Goal: Task Accomplishment & Management: Complete application form

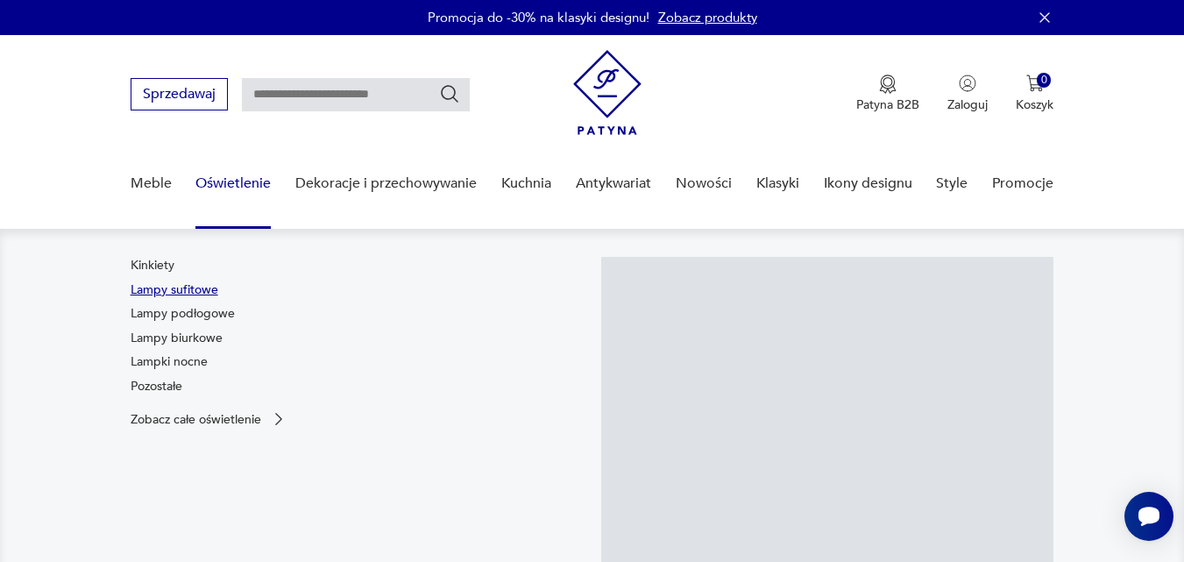
click at [203, 292] on link "Lampy sufitowe" at bounding box center [175, 290] width 88 height 18
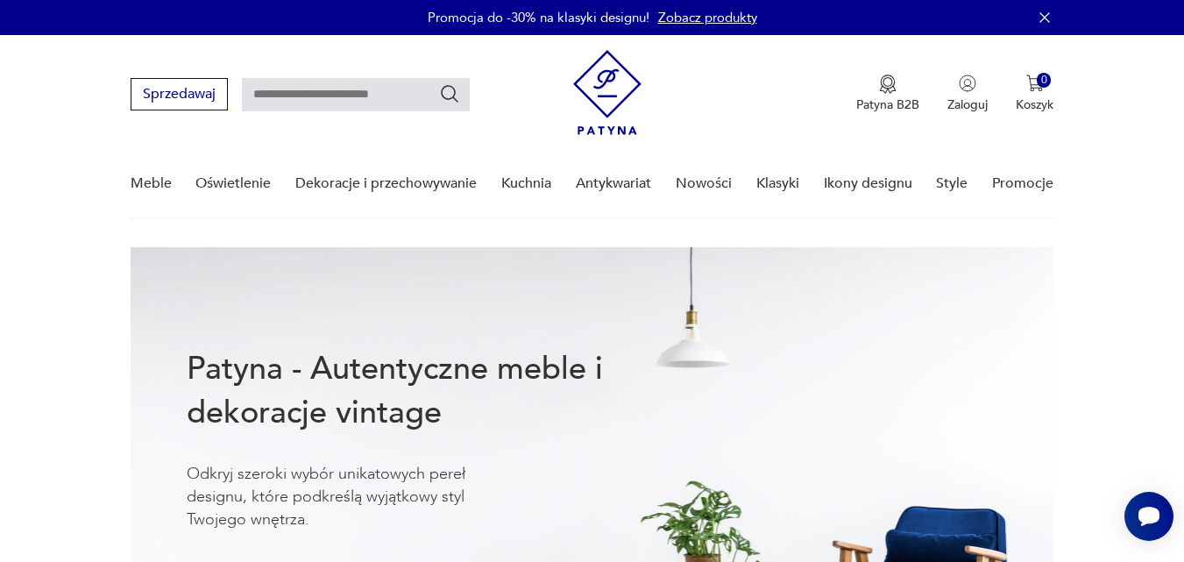
scroll to position [45, 0]
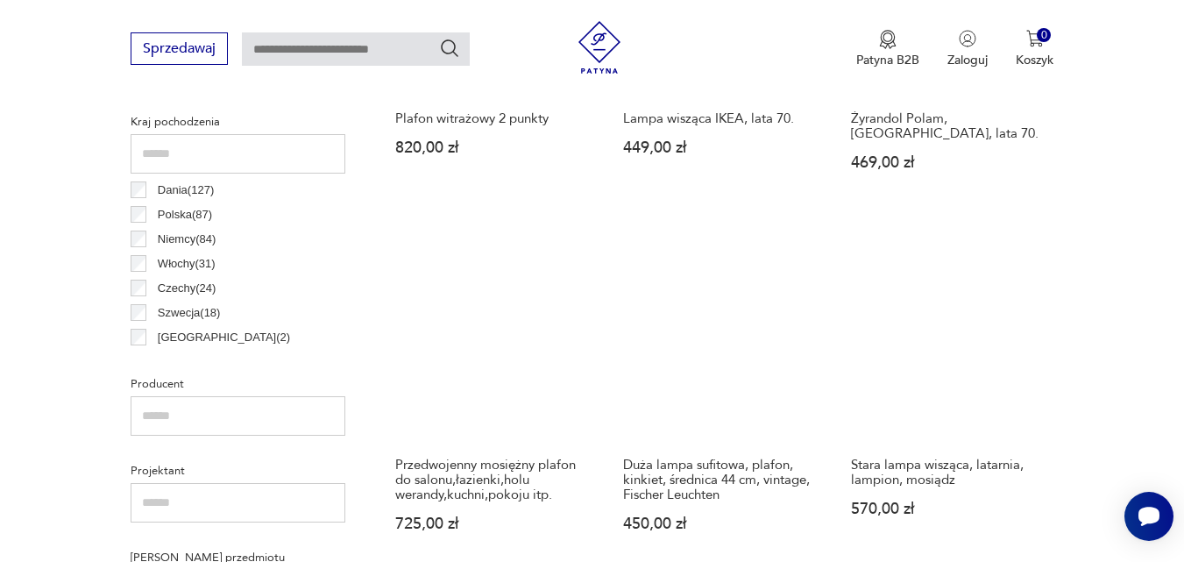
scroll to position [990, 0]
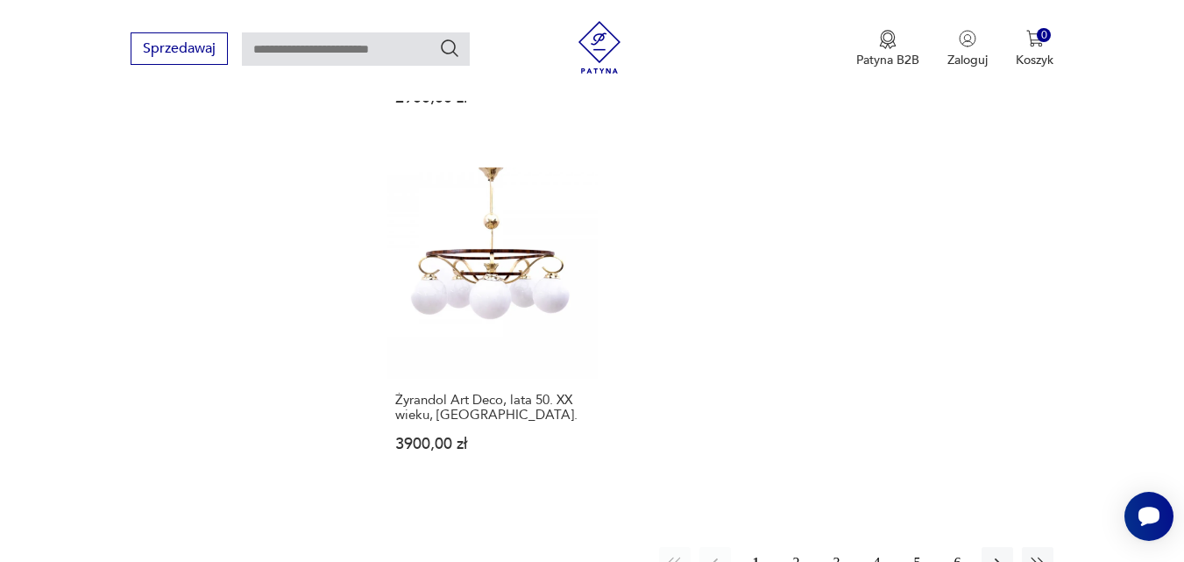
scroll to position [2482, 0]
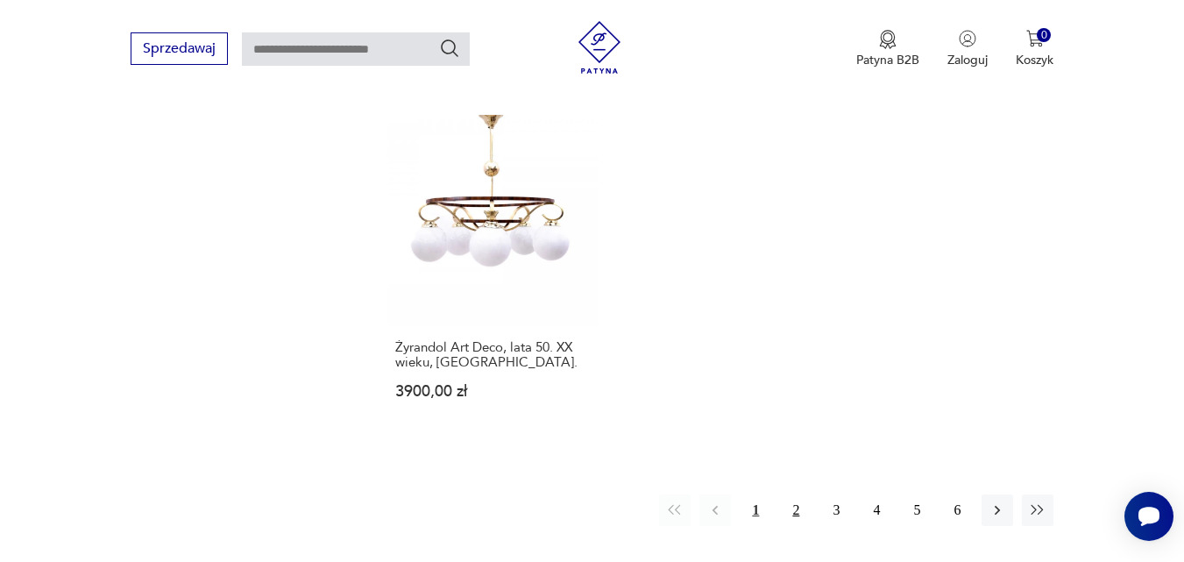
click at [806, 494] on button "2" at bounding box center [796, 510] width 32 height 32
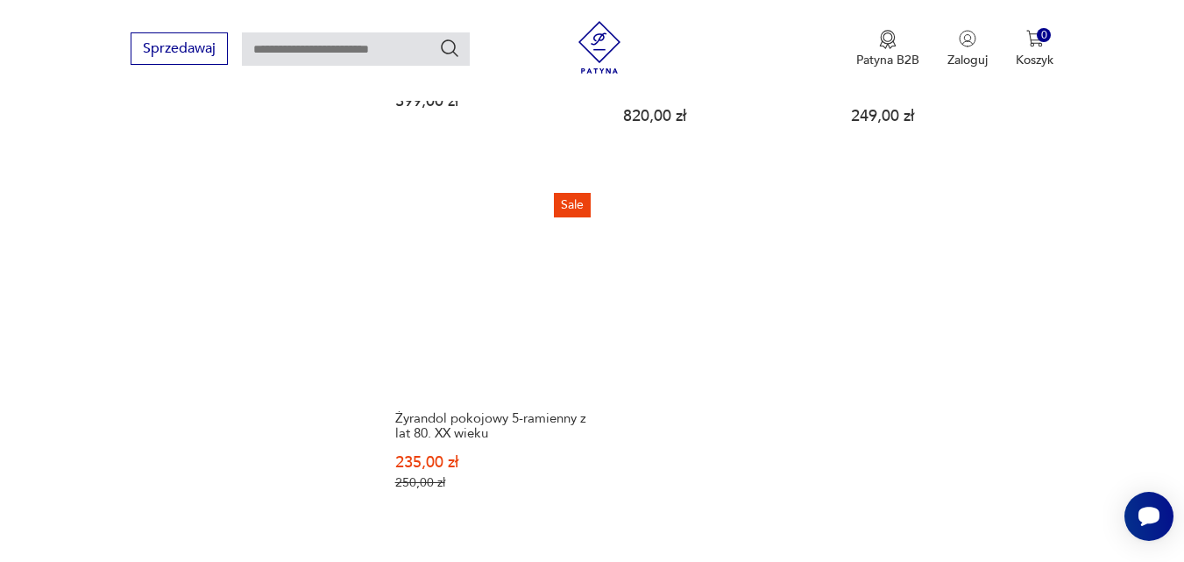
scroll to position [2482, 0]
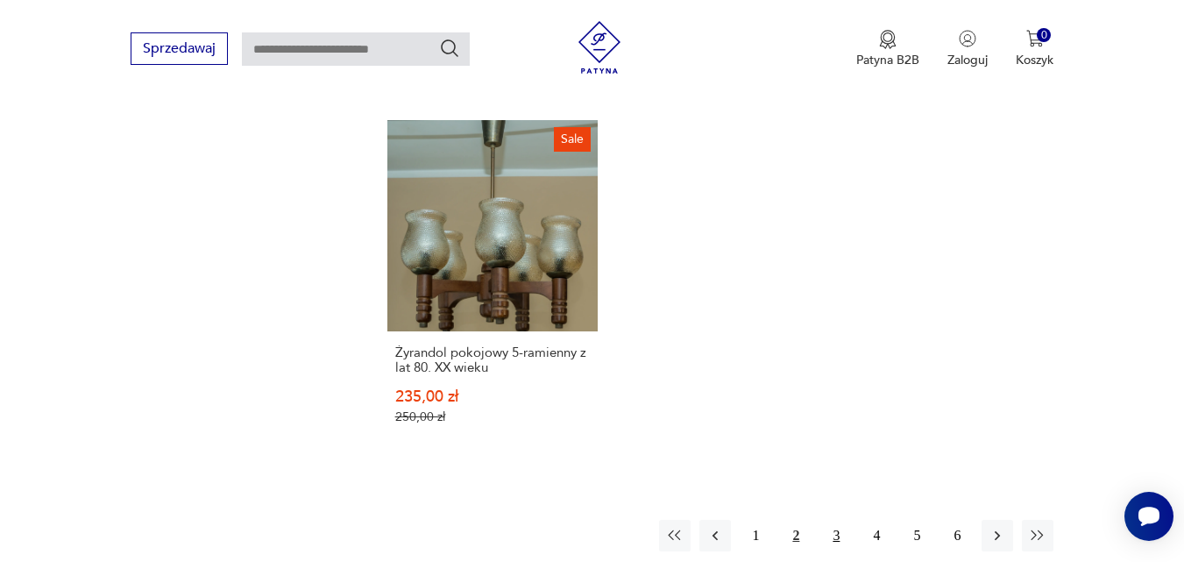
click at [838, 520] on button "3" at bounding box center [836, 536] width 32 height 32
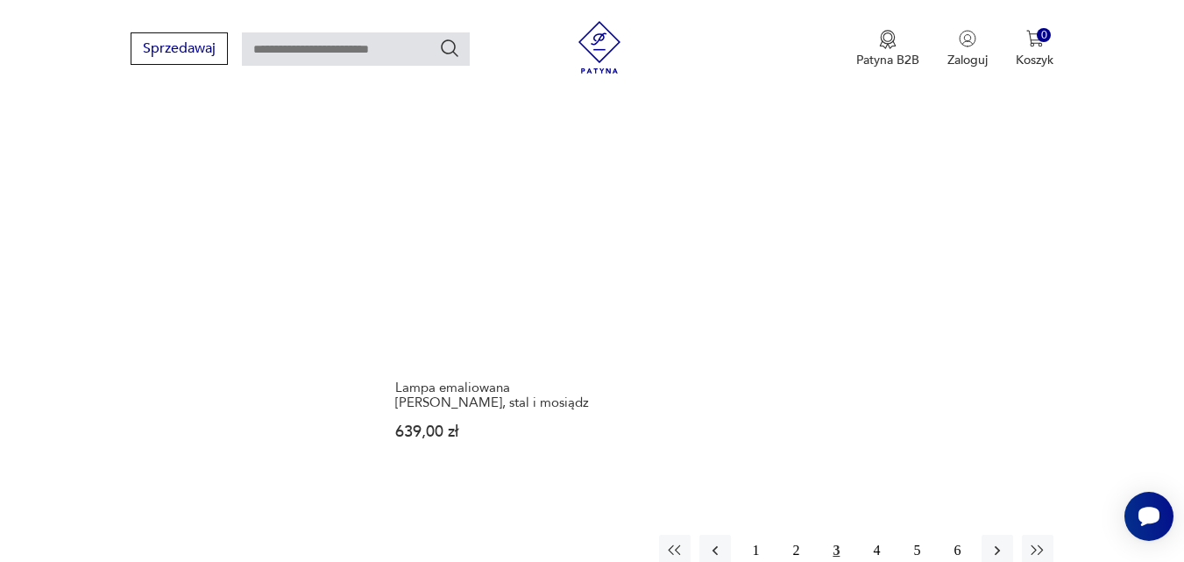
scroll to position [2394, 0]
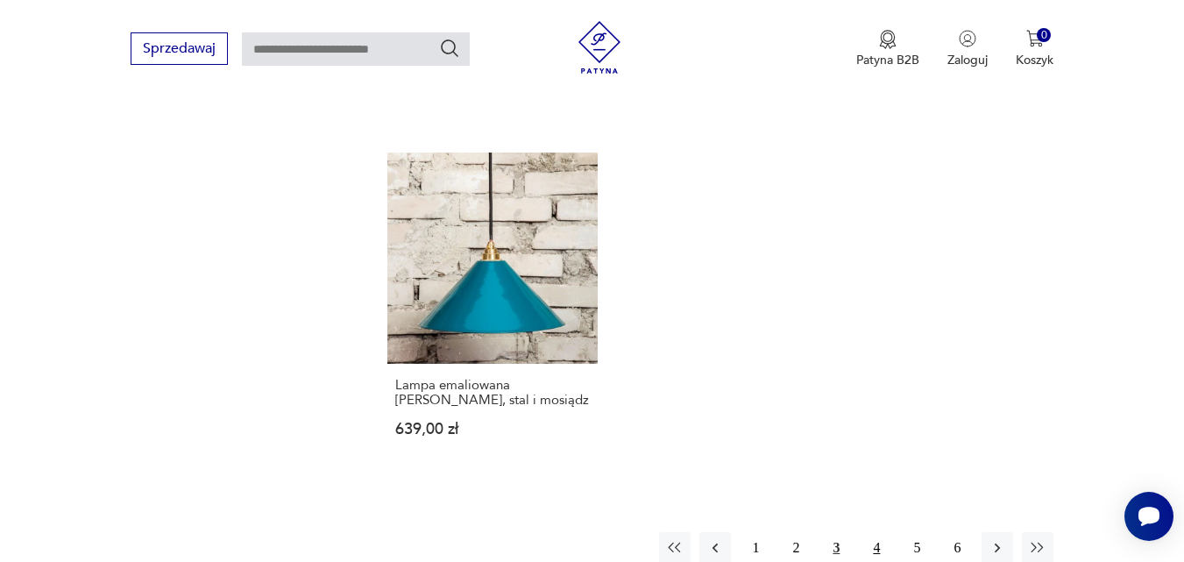
click at [881, 532] on button "4" at bounding box center [877, 548] width 32 height 32
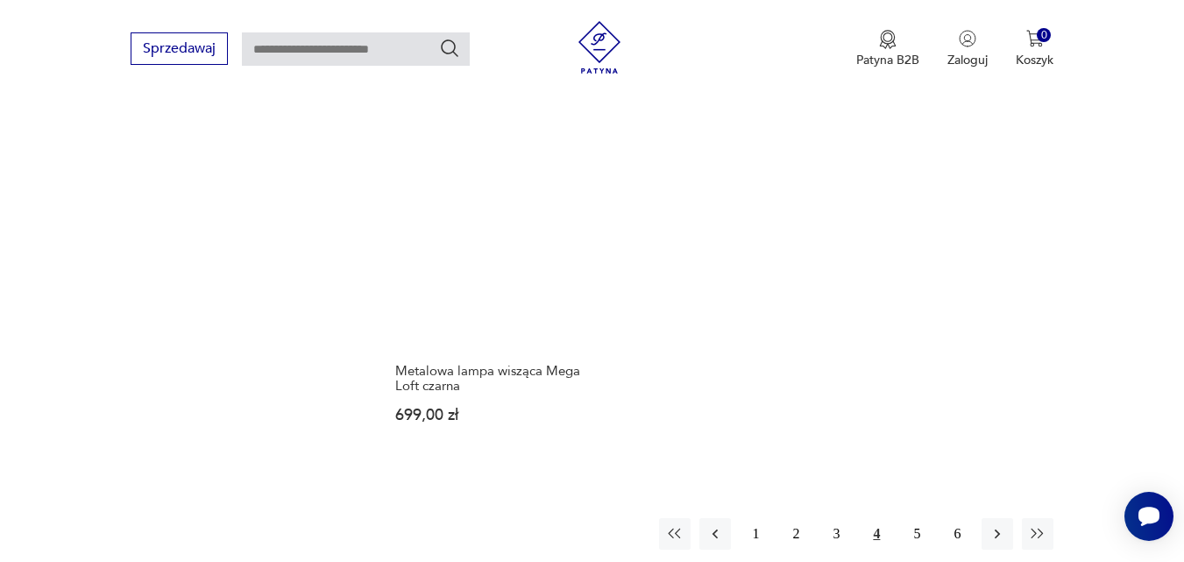
scroll to position [2394, 0]
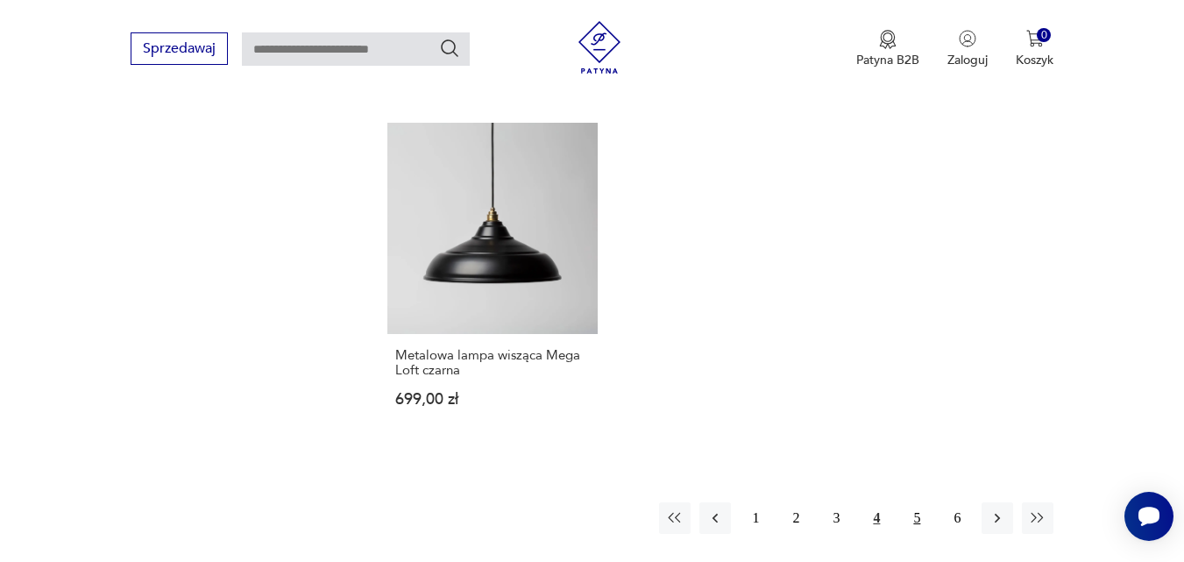
click at [912, 515] on button "5" at bounding box center [917, 518] width 32 height 32
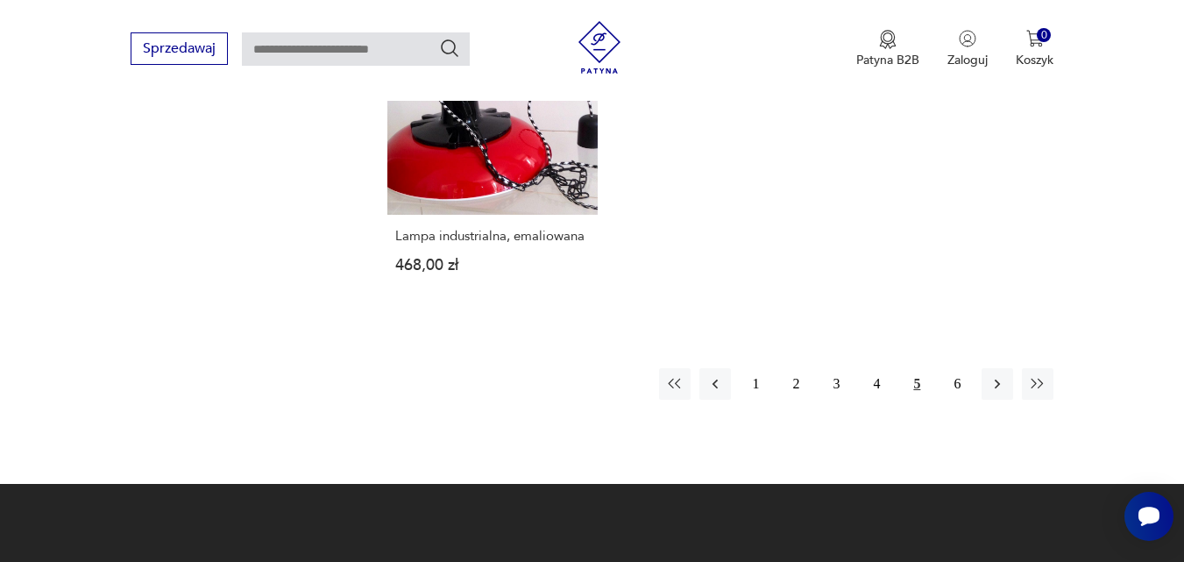
scroll to position [2569, 0]
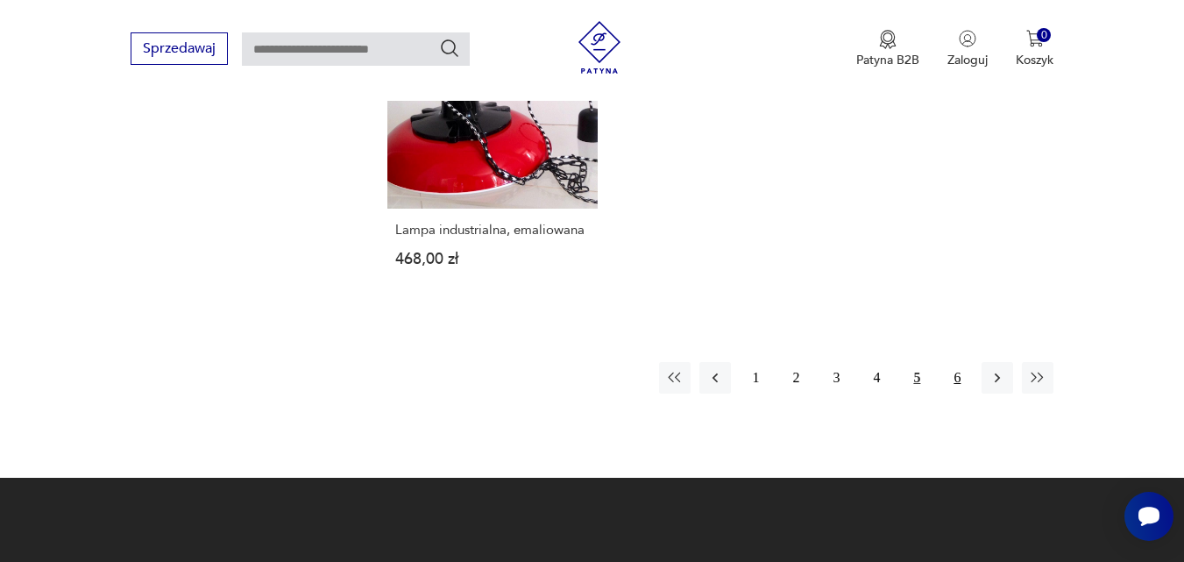
click at [957, 374] on button "6" at bounding box center [957, 378] width 32 height 32
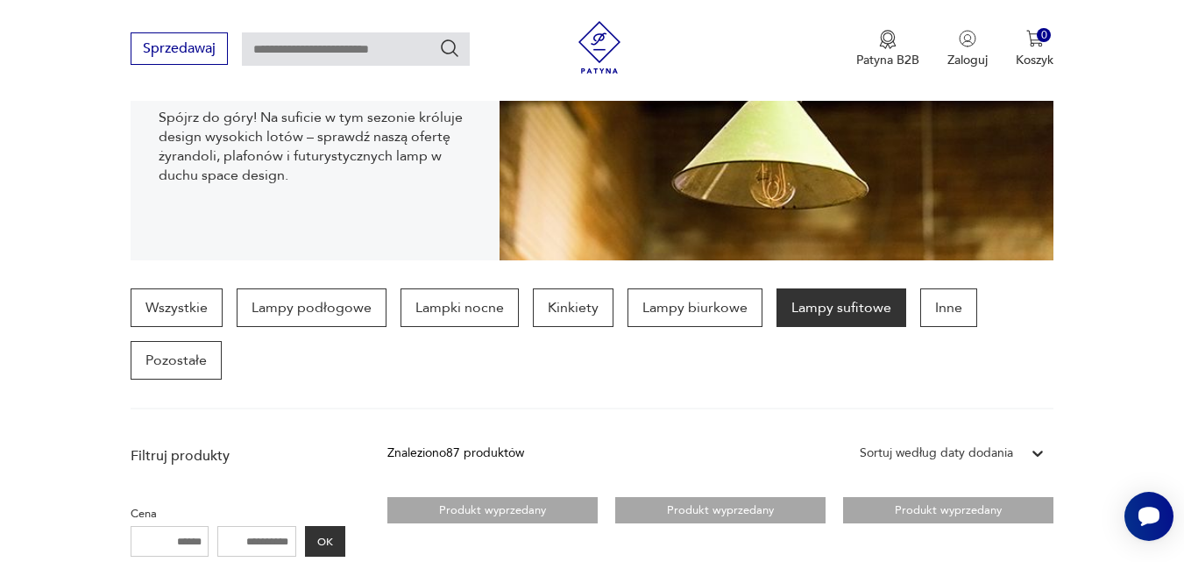
scroll to position [290, 0]
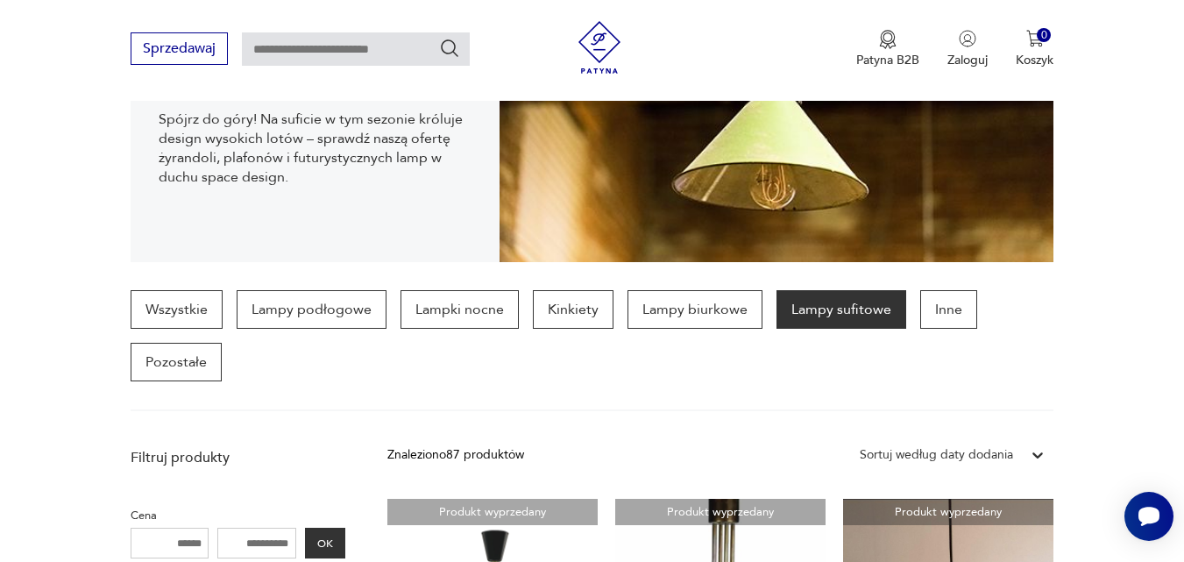
click at [381, 51] on input "text" at bounding box center [356, 48] width 228 height 33
type input "**********"
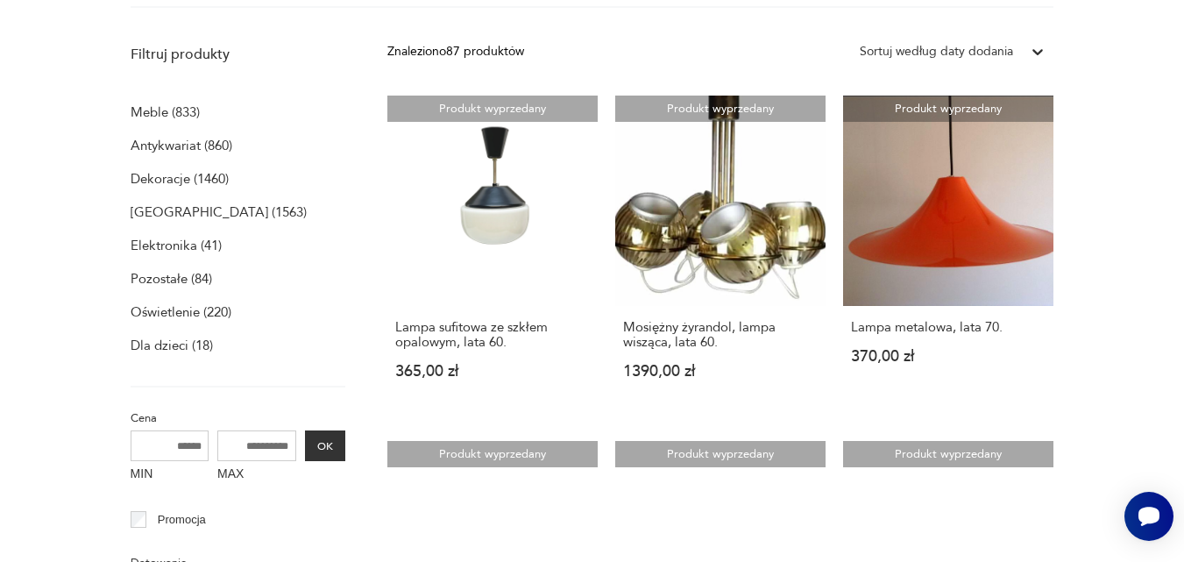
scroll to position [0, 0]
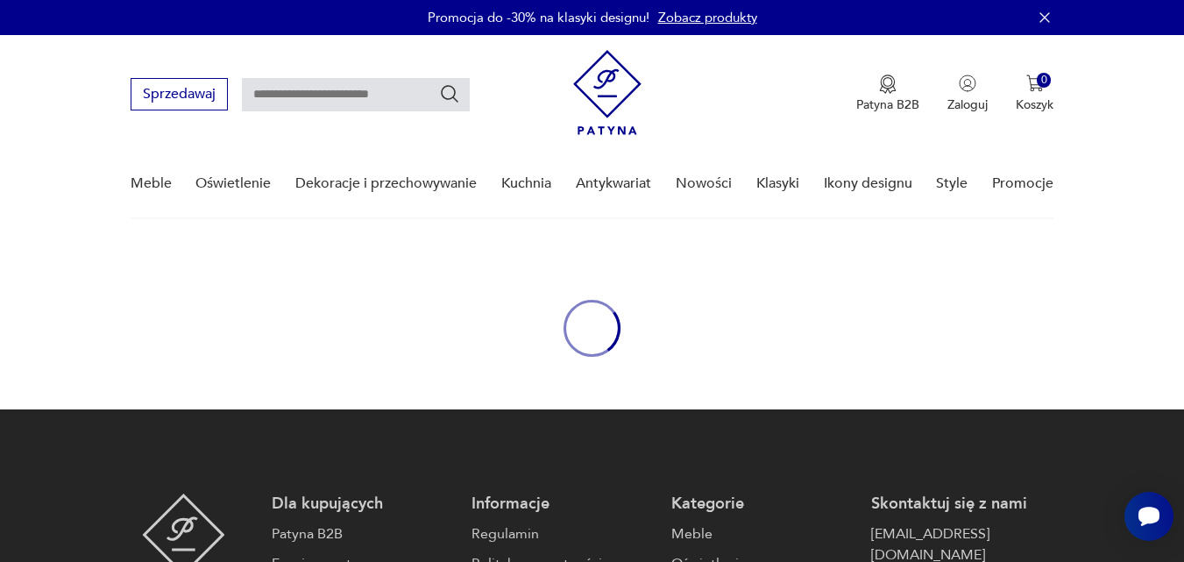
type input "**********"
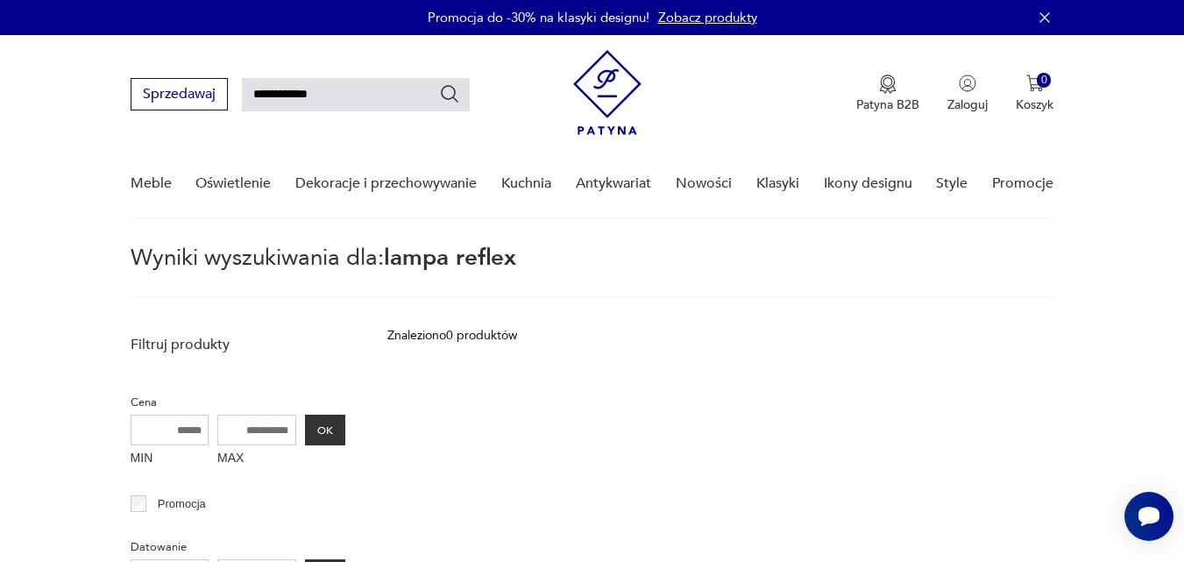
click at [358, 101] on input "**********" at bounding box center [356, 94] width 228 height 33
type input "*"
type input "******"
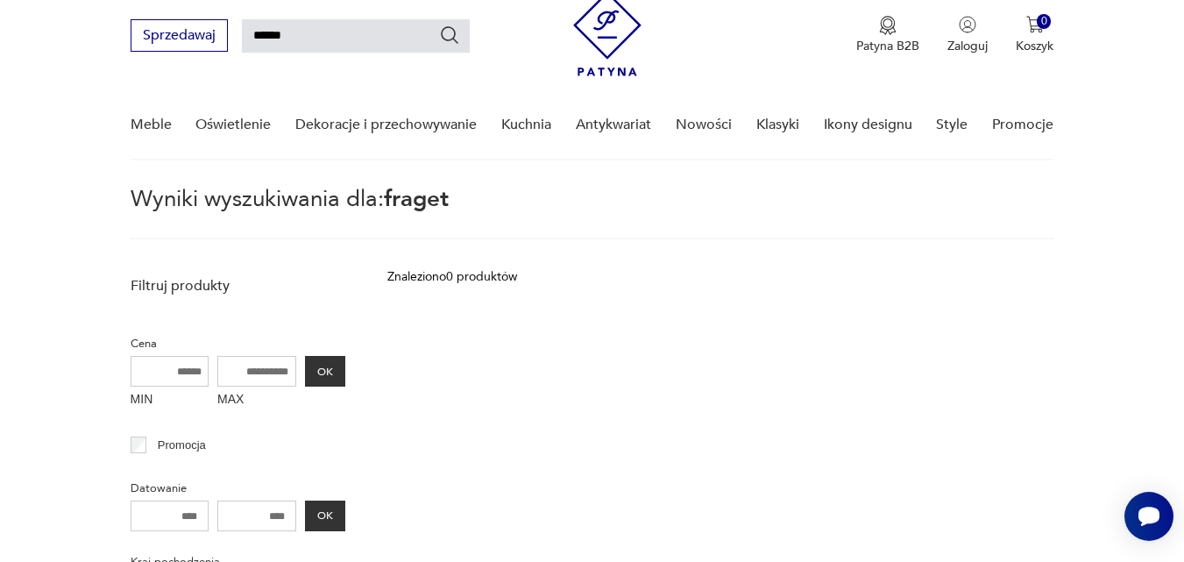
scroll to position [62, 0]
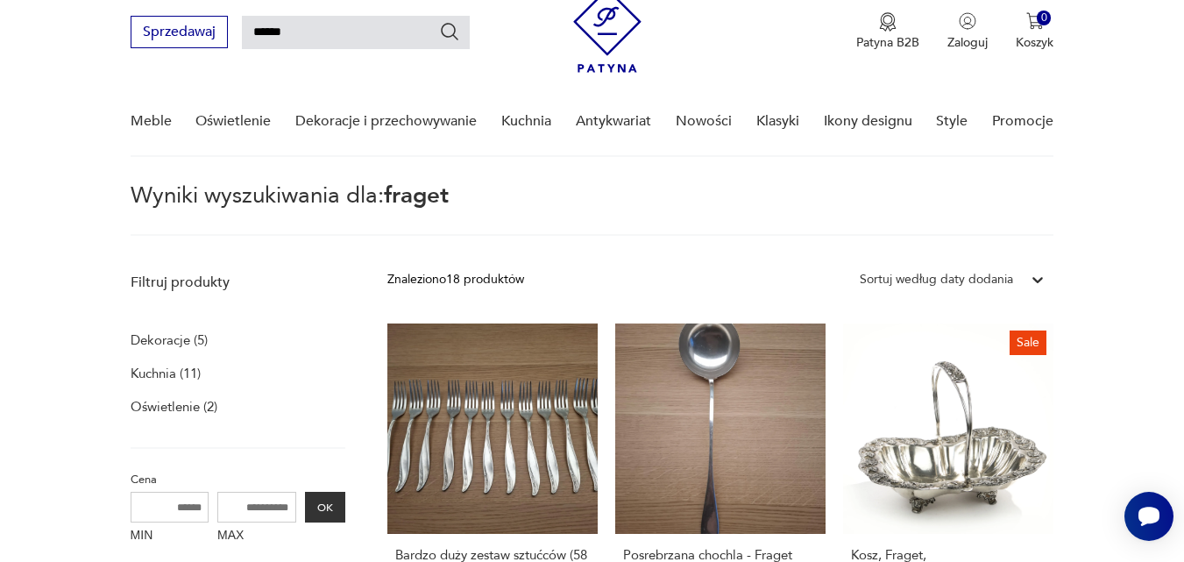
click at [71, 35] on nav "Sprzedawaj ****** Patyna B2B Zaloguj 0 Koszyk Twój koszyk ( 0 ) Brak produktów …" at bounding box center [592, 65] width 1184 height 184
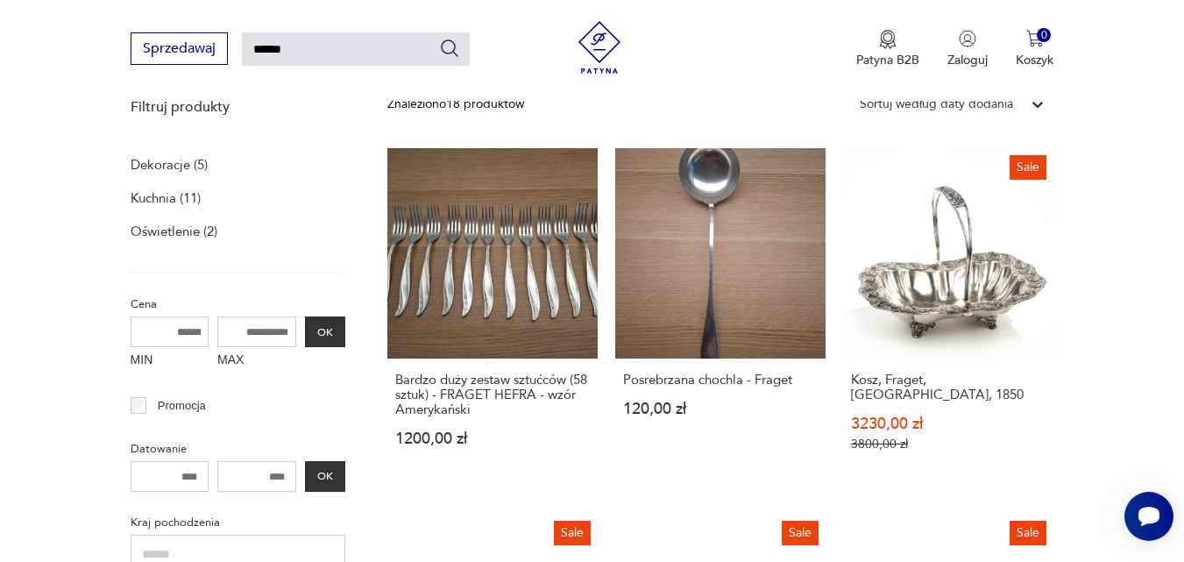
scroll to position [325, 0]
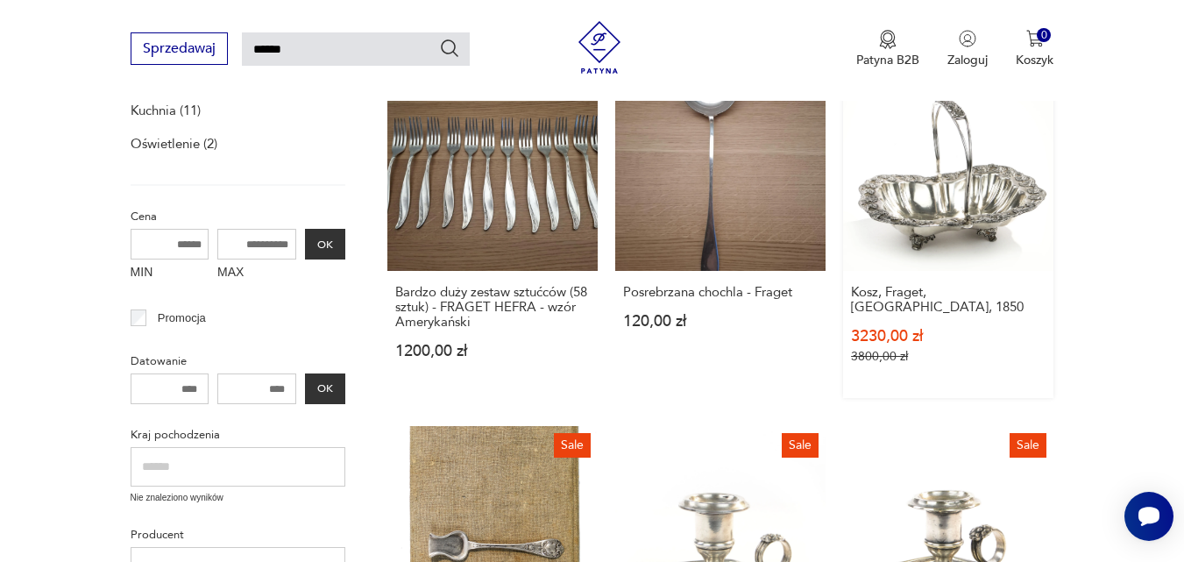
click at [983, 201] on link "Sale Kosz, Fraget, Warszawa, 1850 3230,00 zł 3800,00 zł" at bounding box center [948, 228] width 210 height 337
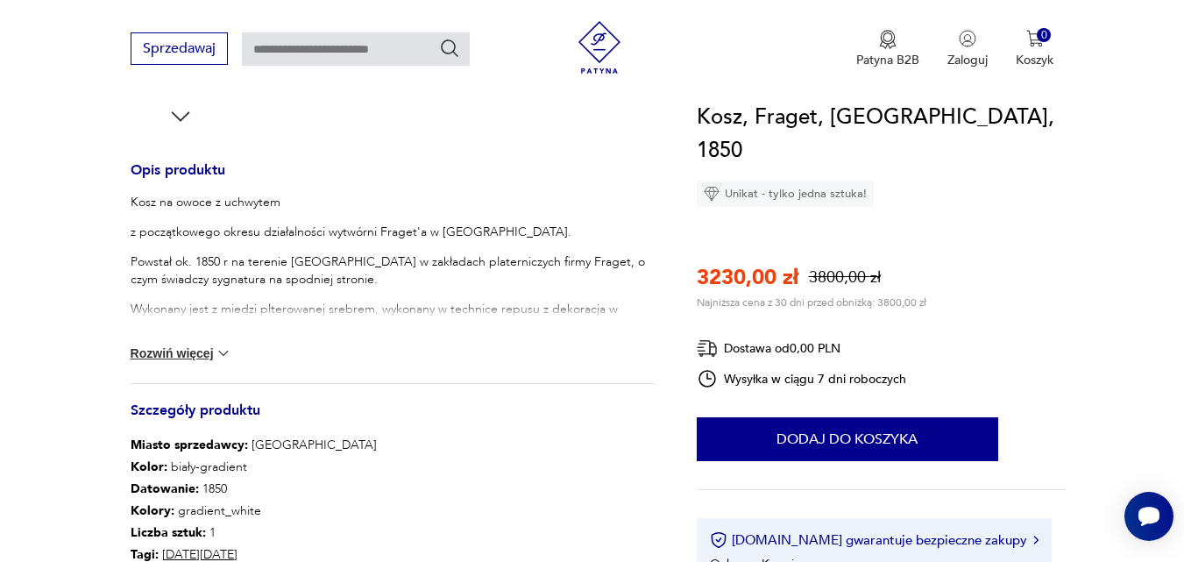
scroll to position [701, 0]
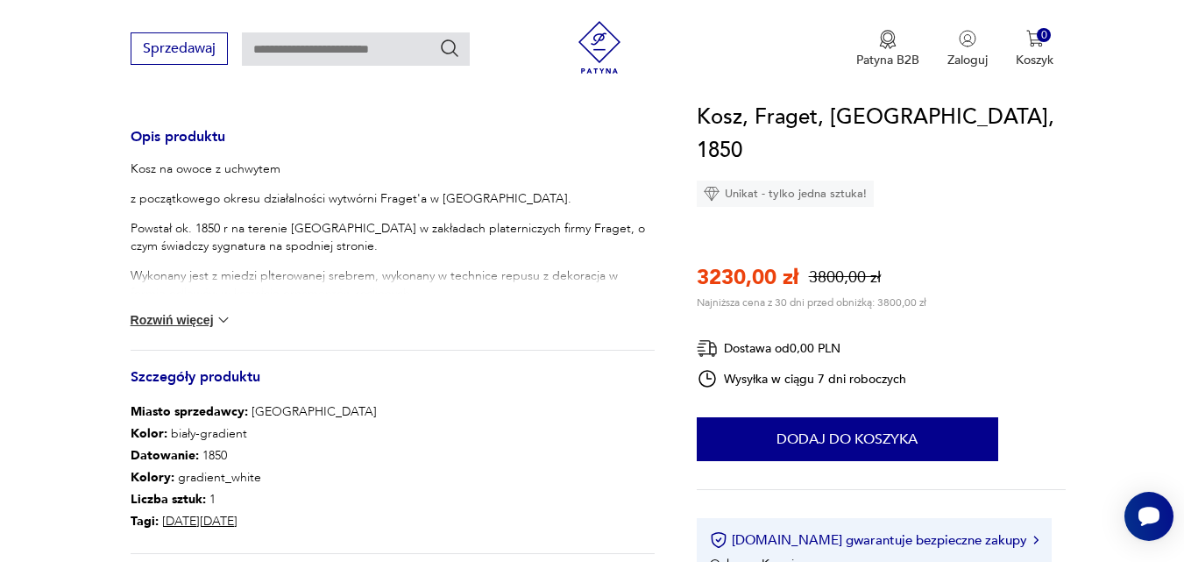
click at [219, 316] on img at bounding box center [224, 320] width 18 height 18
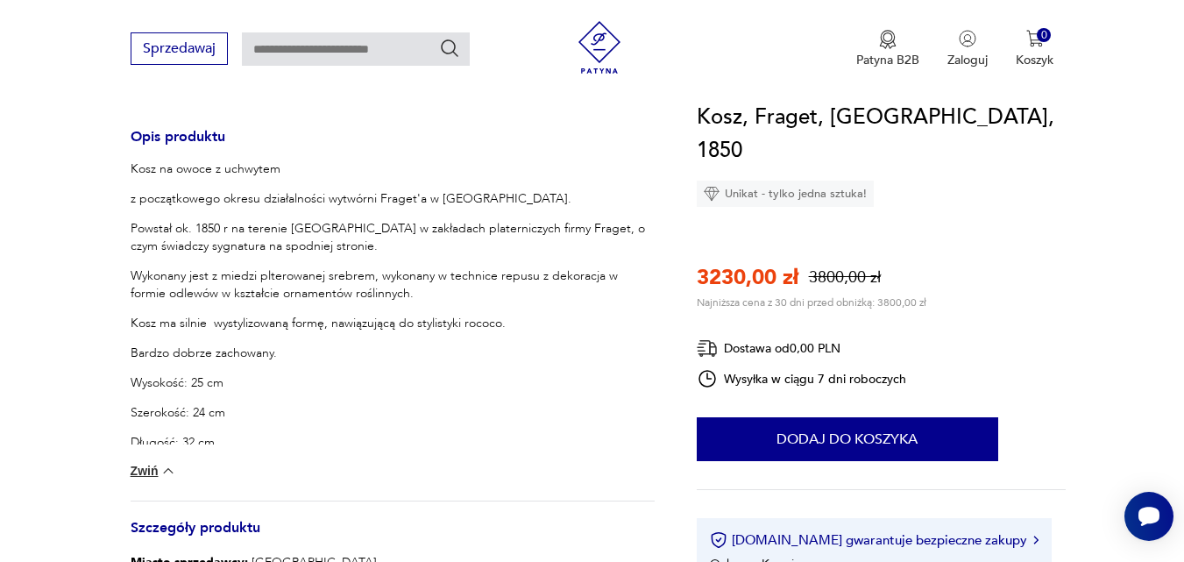
type input "******"
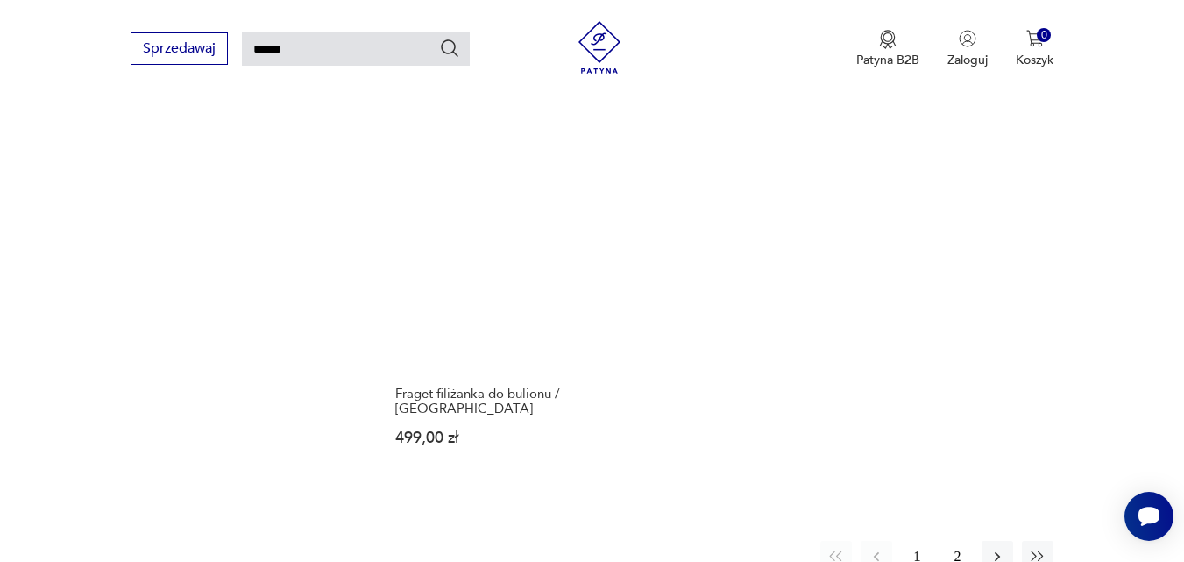
scroll to position [2078, 0]
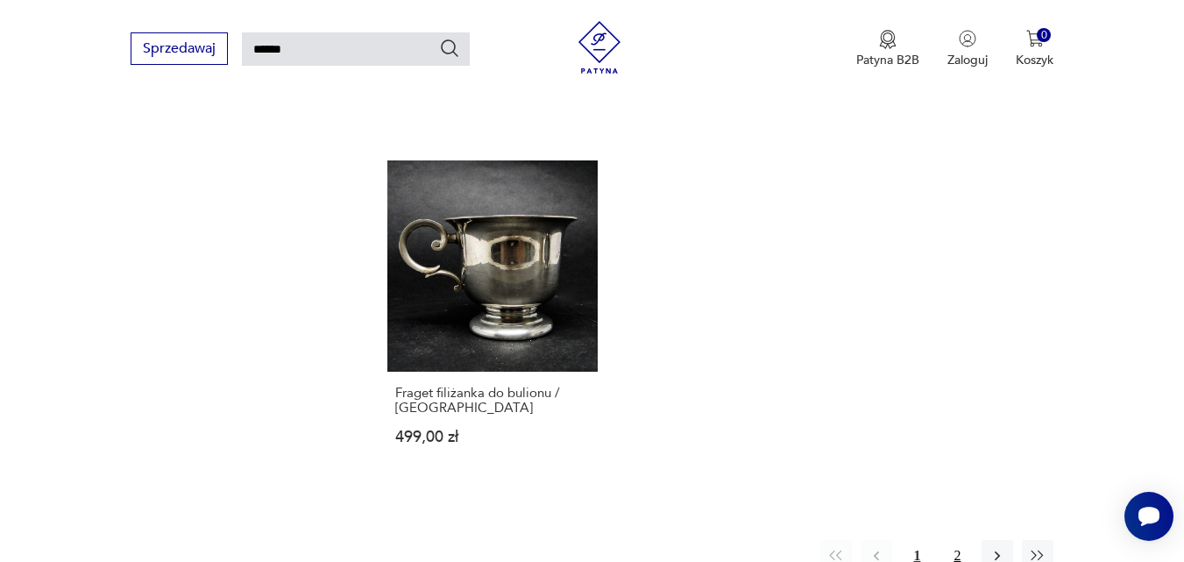
click at [961, 540] on button "2" at bounding box center [957, 556] width 32 height 32
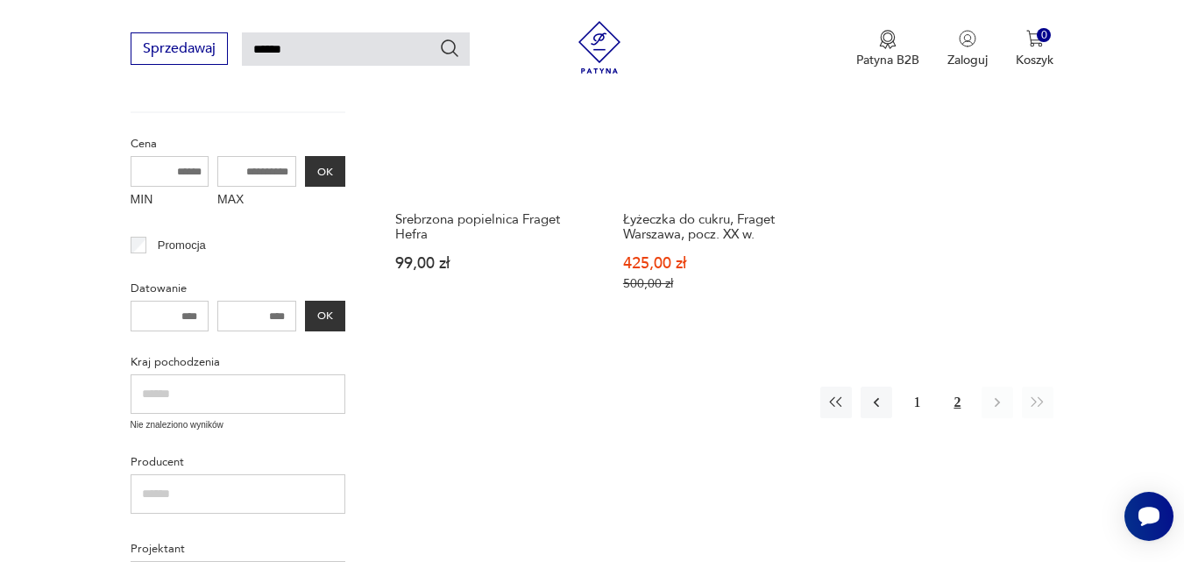
scroll to position [501, 0]
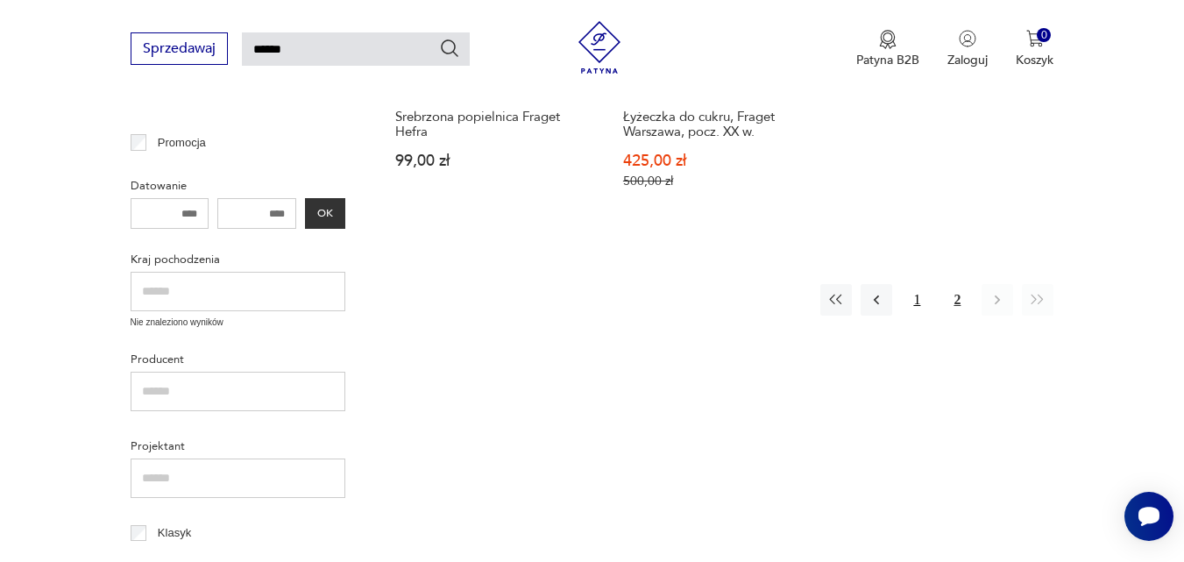
click at [920, 305] on button "1" at bounding box center [917, 300] width 32 height 32
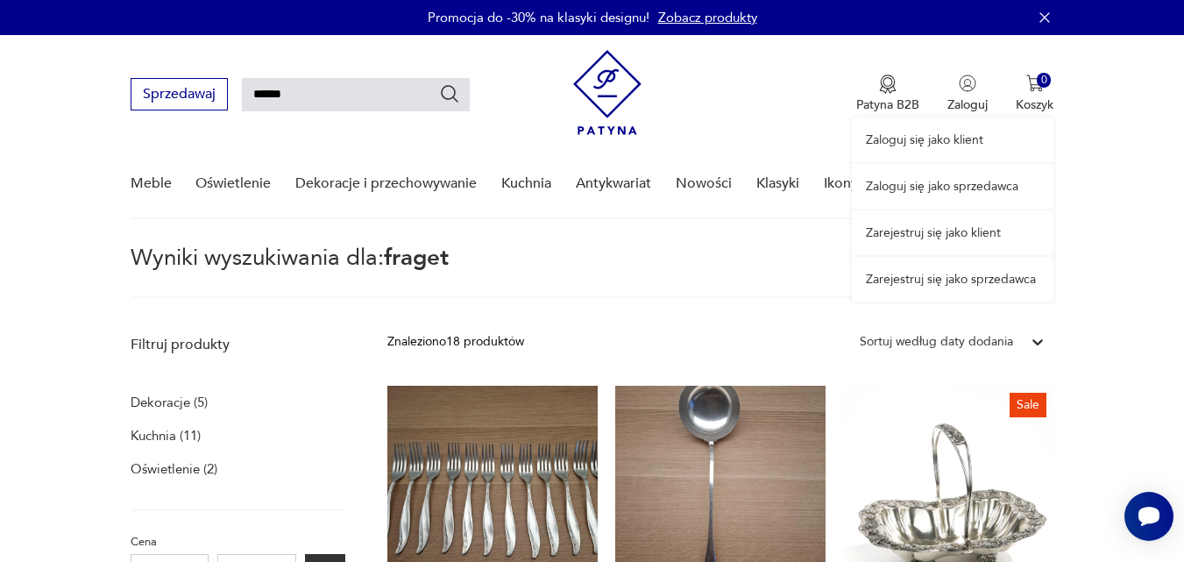
click at [984, 188] on link "Zaloguj się jako sprzedawca" at bounding box center [953, 186] width 202 height 45
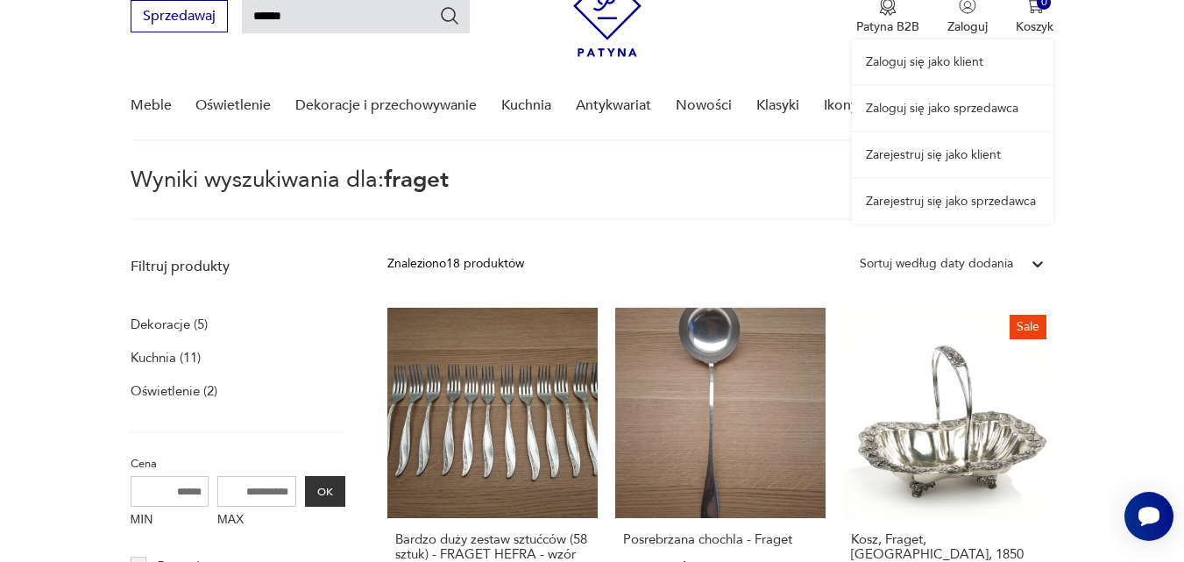
click at [972, 207] on link "Zarejestruj się jako sprzedawca" at bounding box center [953, 201] width 202 height 45
click at [979, 155] on link "Zarejestruj się jako klient" at bounding box center [953, 154] width 202 height 45
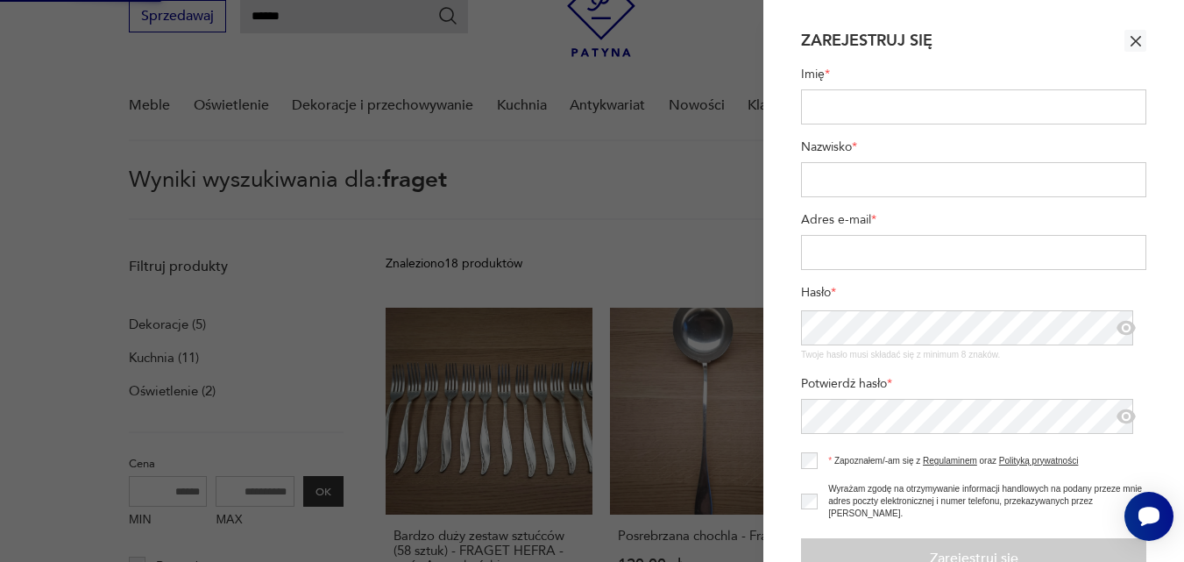
click at [1131, 39] on icon "button" at bounding box center [1136, 41] width 11 height 11
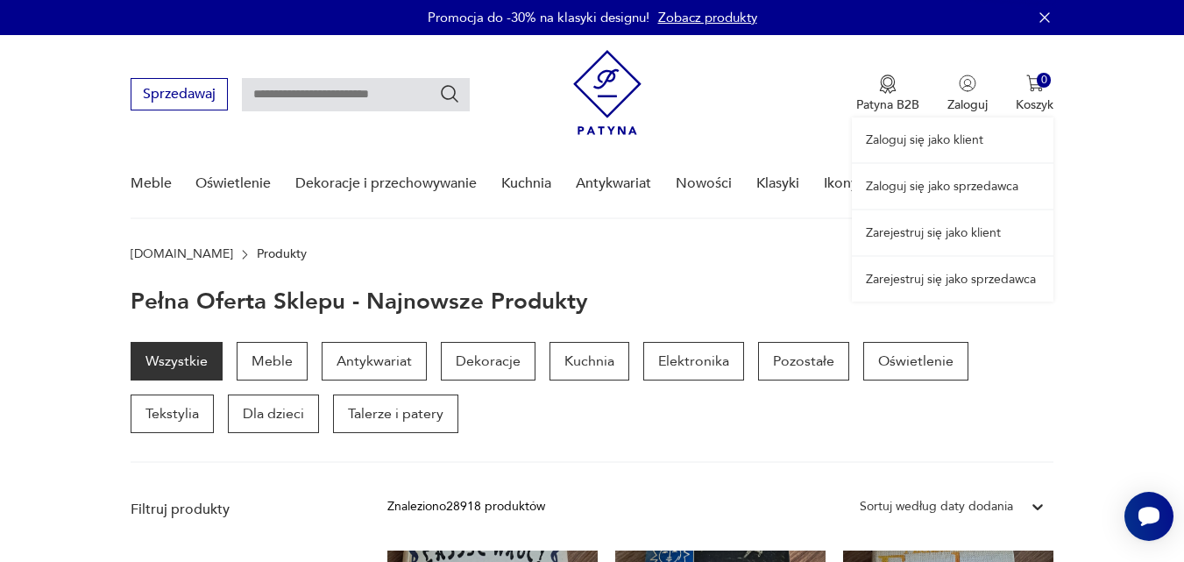
click at [950, 277] on link "Zarejestruj się jako sprzedawca" at bounding box center [953, 279] width 202 height 45
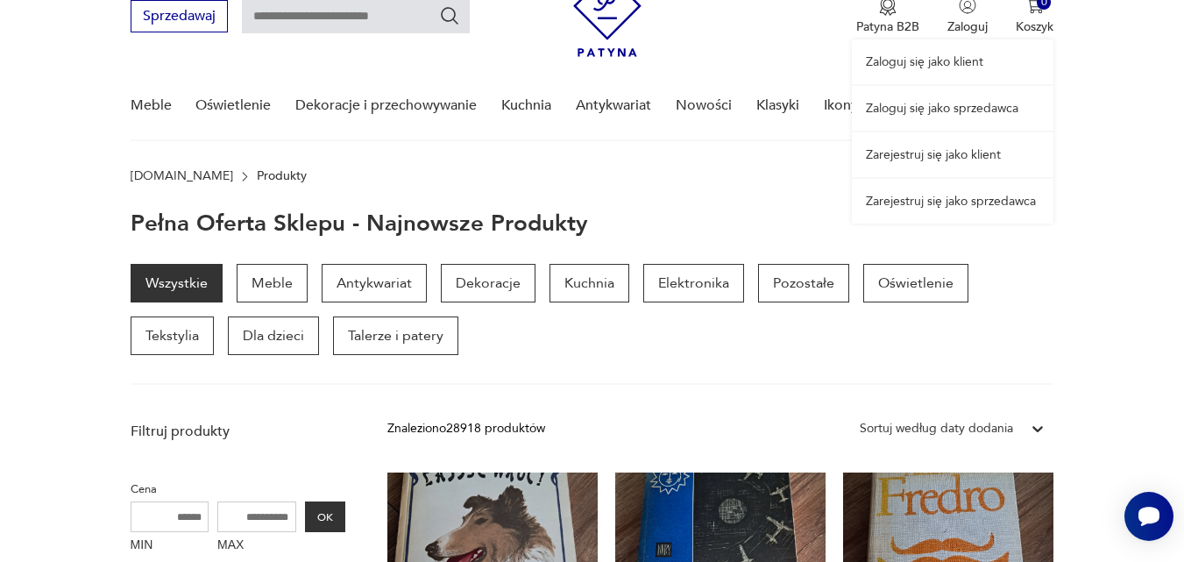
click at [941, 153] on link "Zarejestruj się jako klient" at bounding box center [953, 154] width 202 height 45
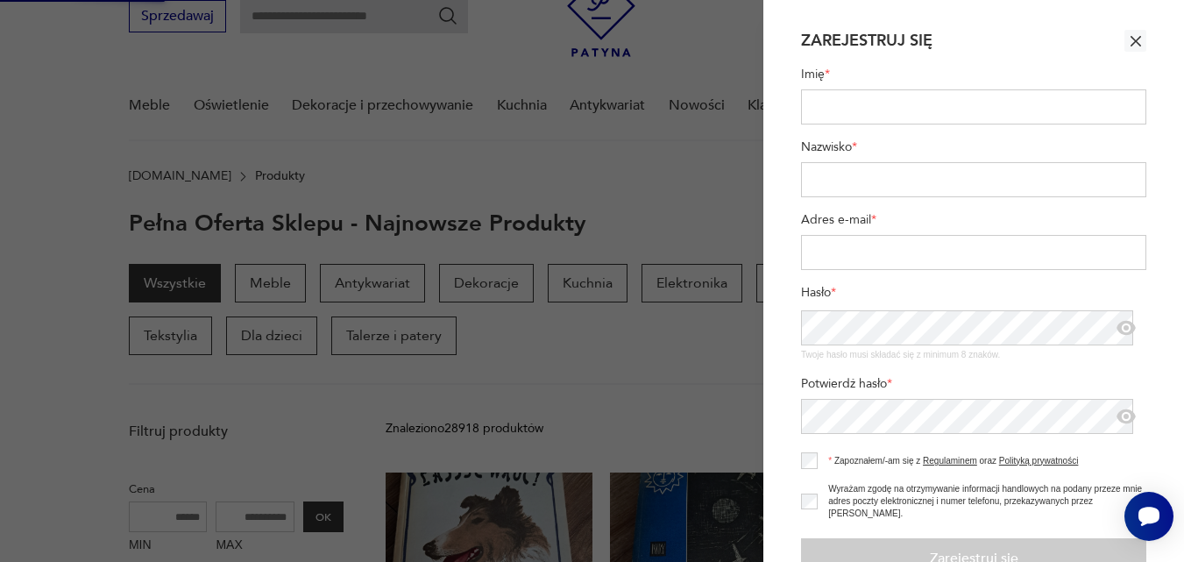
click at [853, 103] on input "Imię *" at bounding box center [973, 106] width 345 height 35
type input "******"
type input "**********"
click at [849, 248] on input "Adres e-mail *" at bounding box center [973, 252] width 345 height 35
type input "**********"
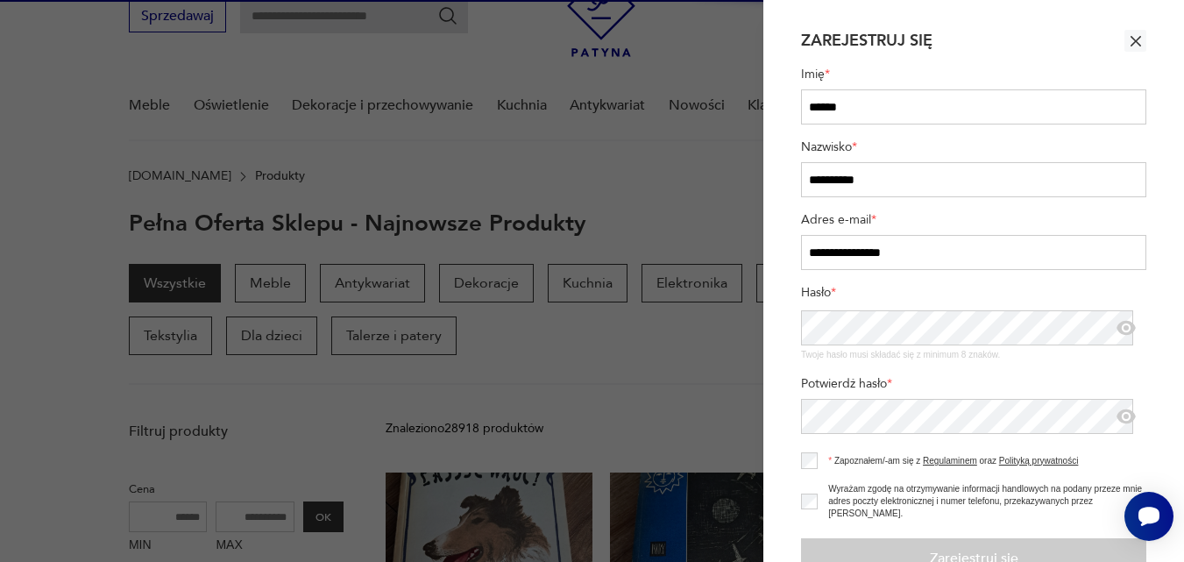
click at [1124, 418] on icon "button" at bounding box center [1126, 416] width 5 height 5
click at [1118, 419] on icon "button" at bounding box center [1127, 417] width 18 height 18
click at [1117, 333] on icon "button" at bounding box center [1126, 328] width 19 height 15
click at [1118, 333] on icon "button" at bounding box center [1126, 327] width 21 height 21
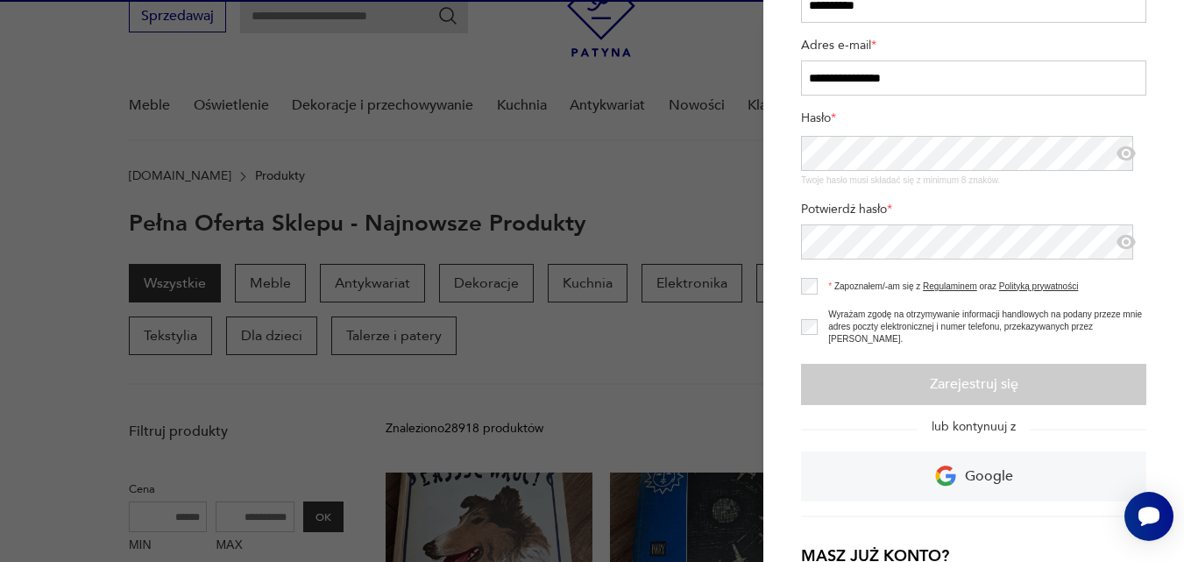
scroll to position [175, 0]
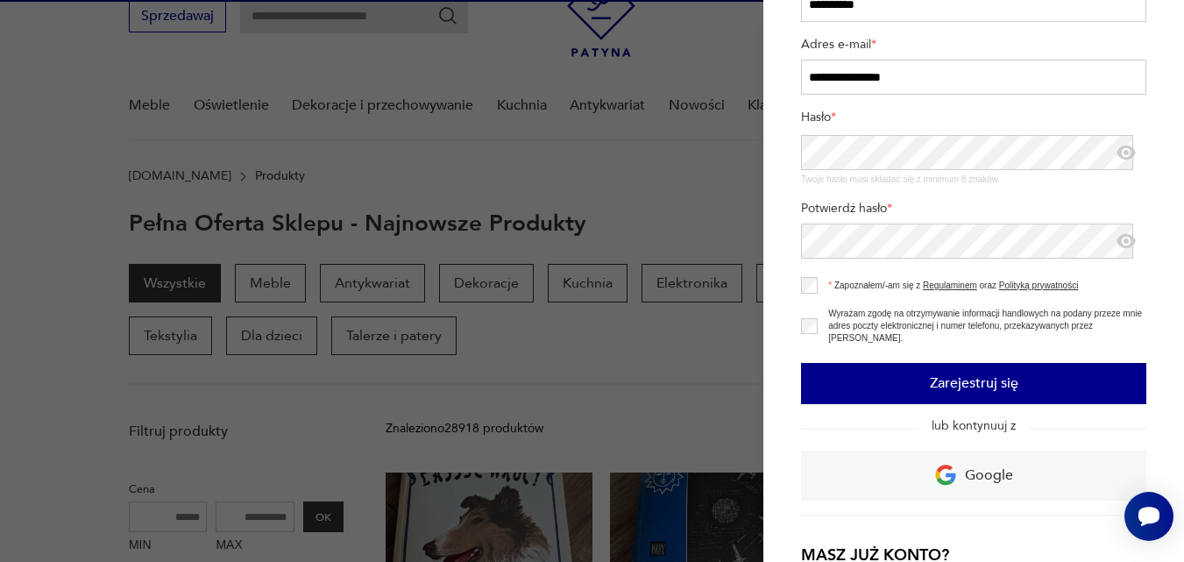
click at [1004, 382] on button "Zarejestruj się" at bounding box center [973, 383] width 345 height 41
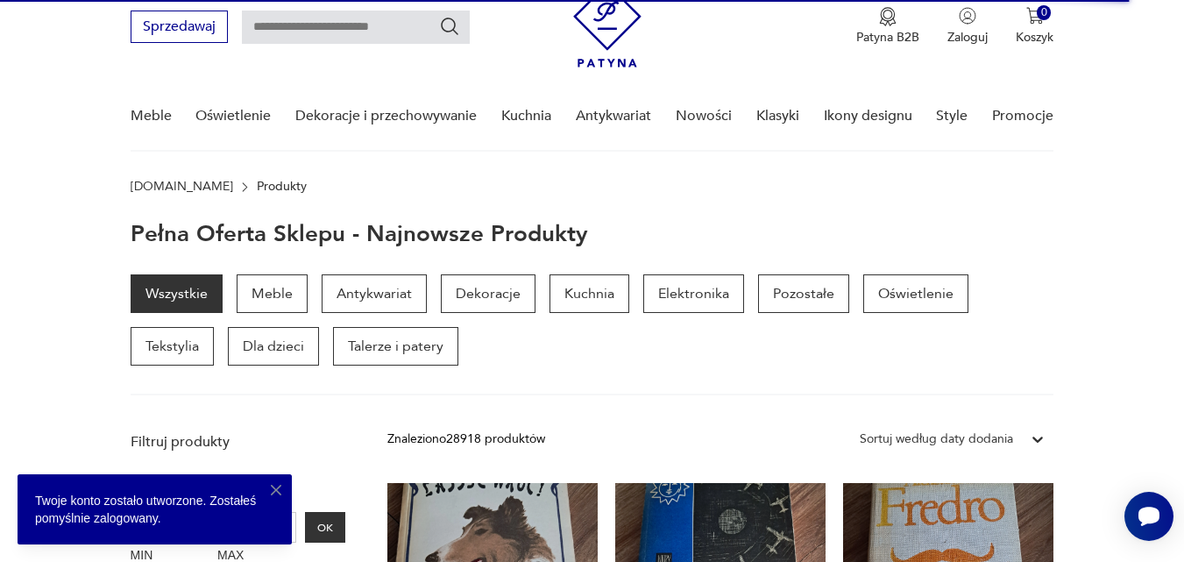
scroll to position [0, 0]
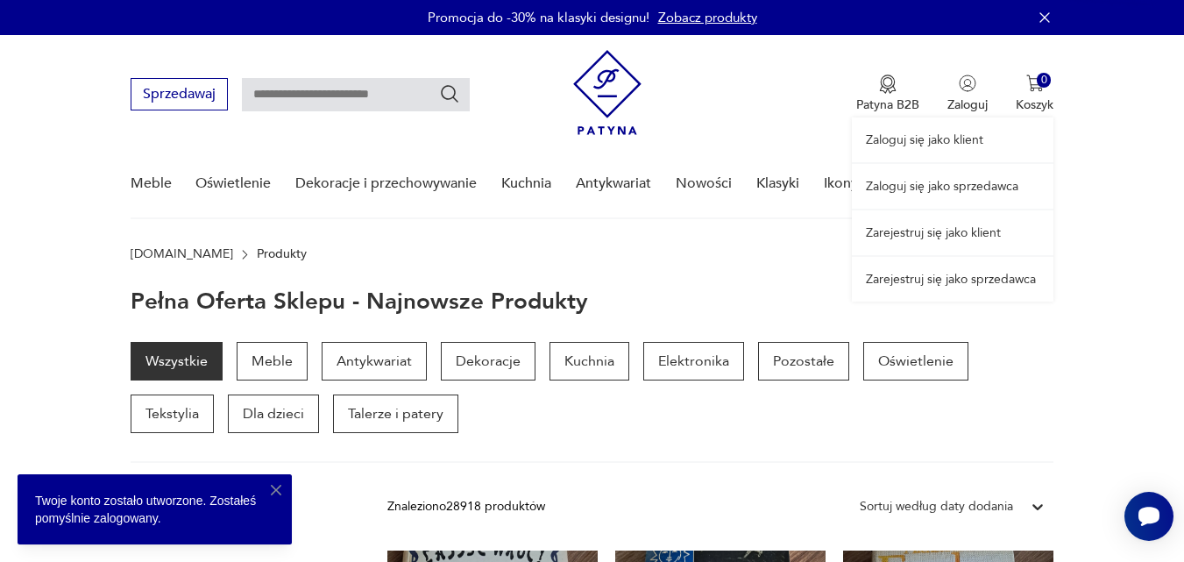
click at [966, 79] on div "Zaloguj się jako klient Zaloguj się jako sprzedawca Zarejestruj się jako klient…" at bounding box center [953, 168] width 202 height 266
click at [968, 135] on link "Zaloguj się jako klient" at bounding box center [953, 139] width 202 height 45
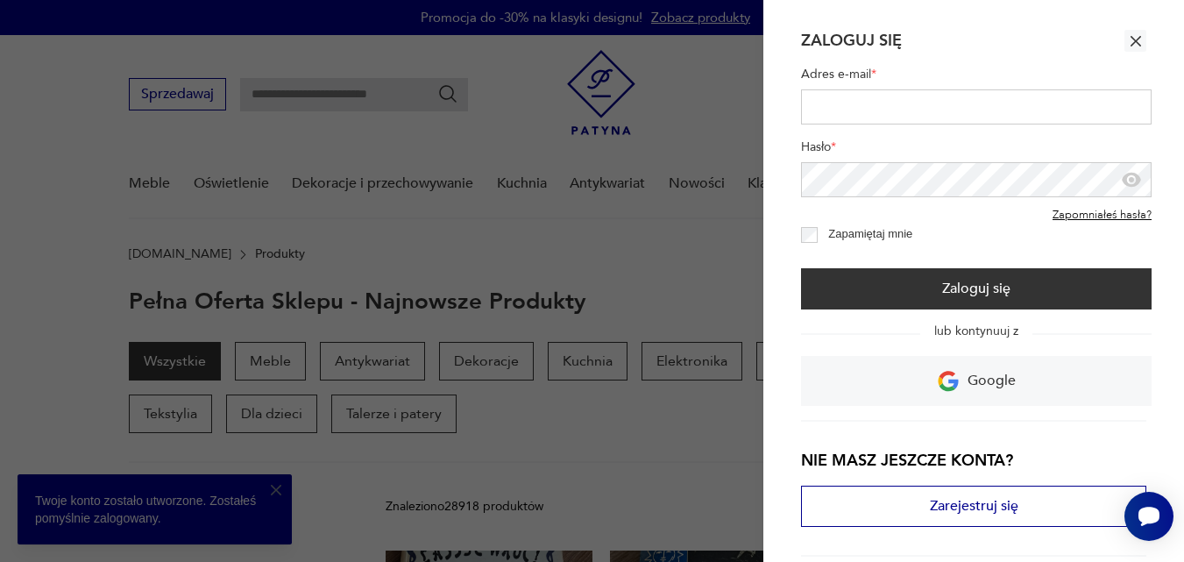
type input "**********"
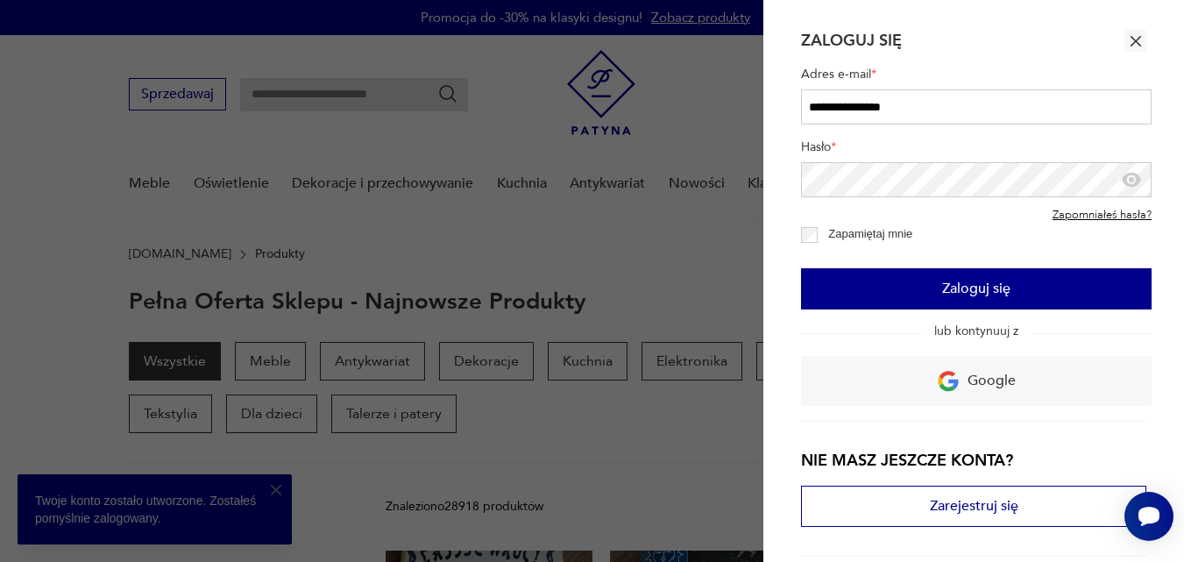
click at [914, 287] on button "Zaloguj się" at bounding box center [976, 288] width 351 height 41
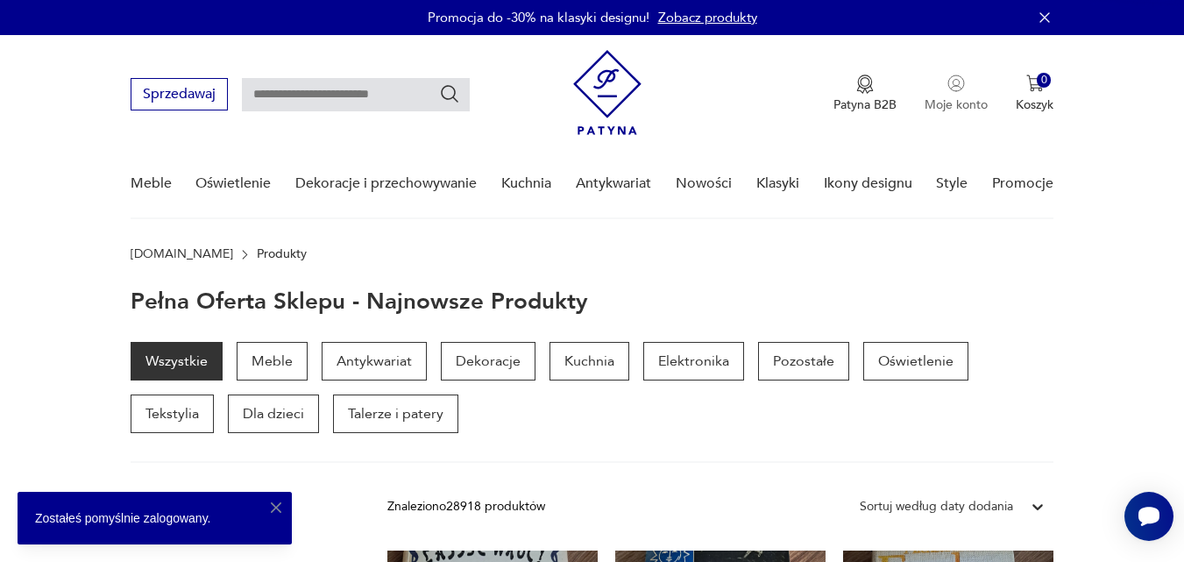
click at [948, 87] on img "button" at bounding box center [957, 84] width 18 height 18
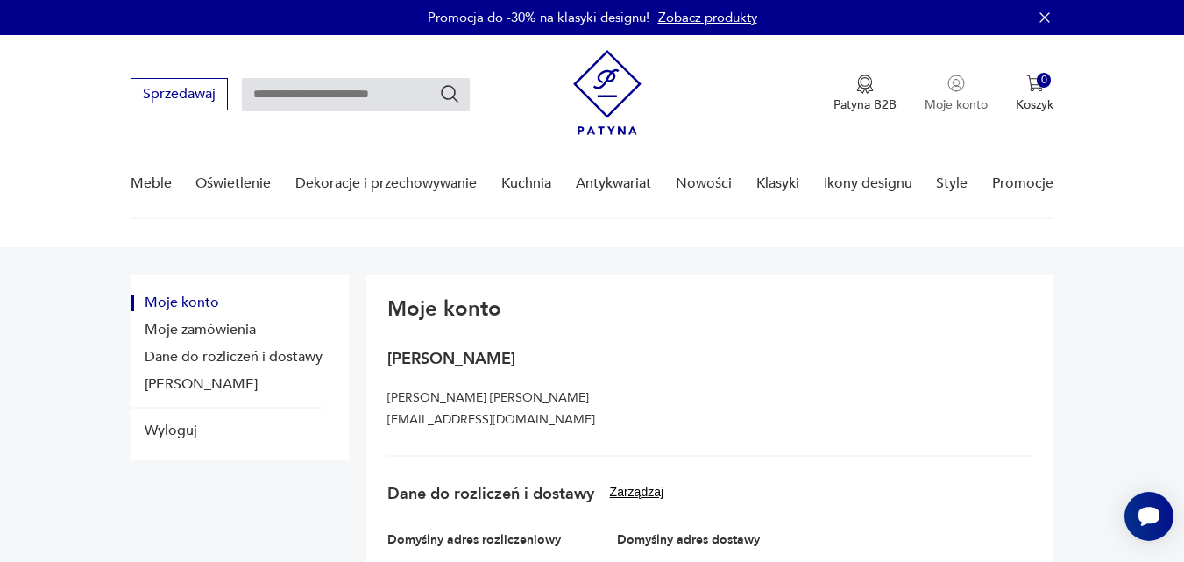
click at [962, 88] on img "button" at bounding box center [957, 84] width 18 height 18
click at [188, 90] on button "Sprzedawaj" at bounding box center [179, 94] width 97 height 32
